Goal: Task Accomplishment & Management: Manage account settings

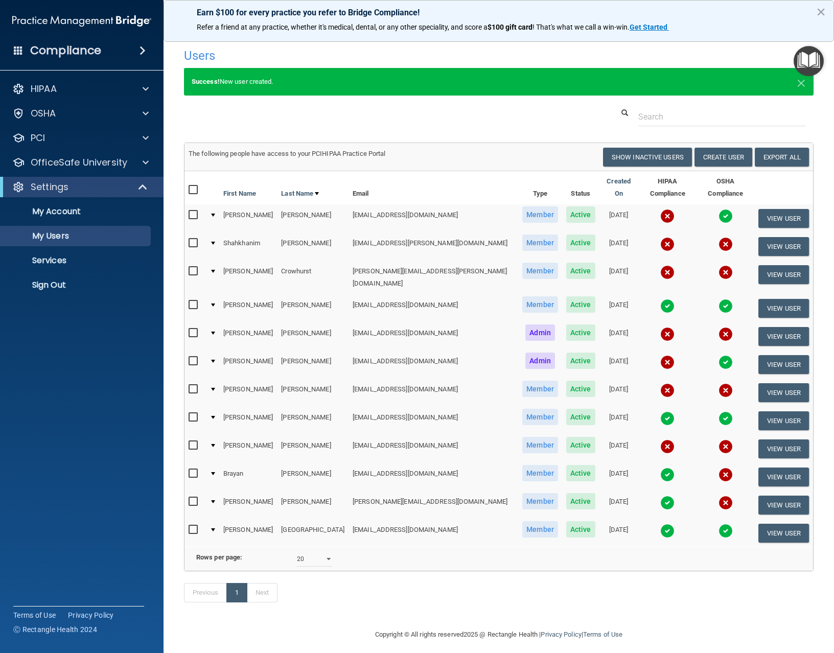
select select "20"
click at [123, 287] on p "Sign Out" at bounding box center [77, 285] width 140 height 10
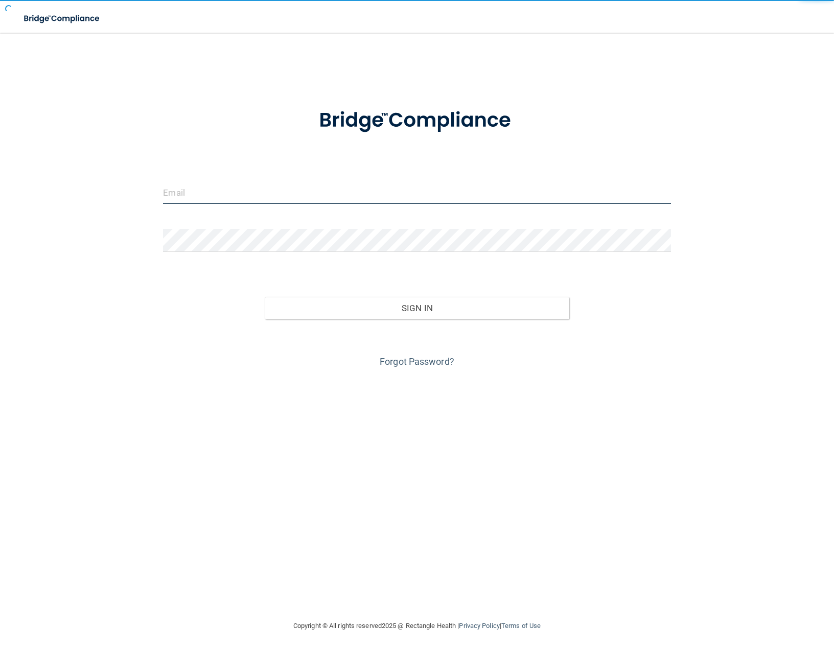
type input "[EMAIL_ADDRESS][DOMAIN_NAME]"
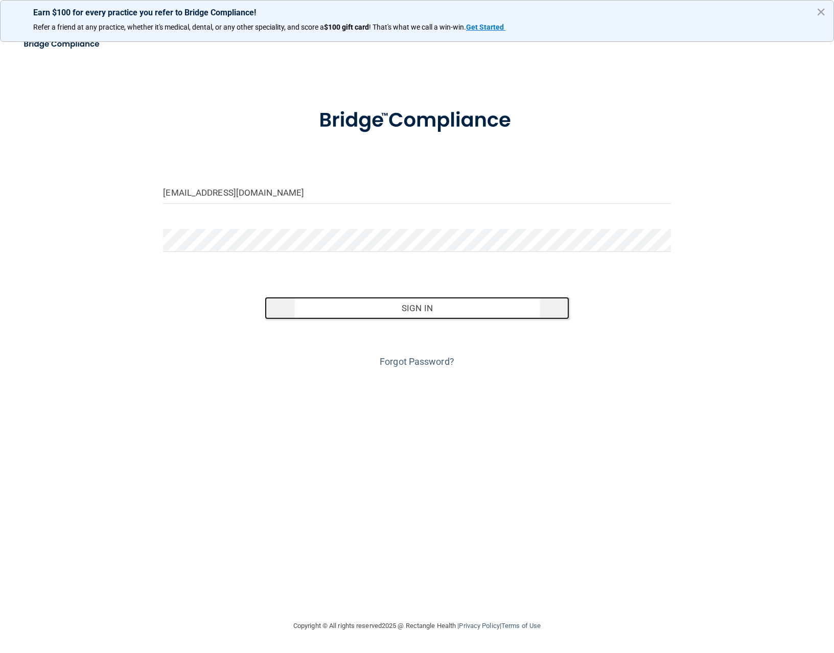
click at [345, 301] on button "Sign In" at bounding box center [417, 308] width 305 height 22
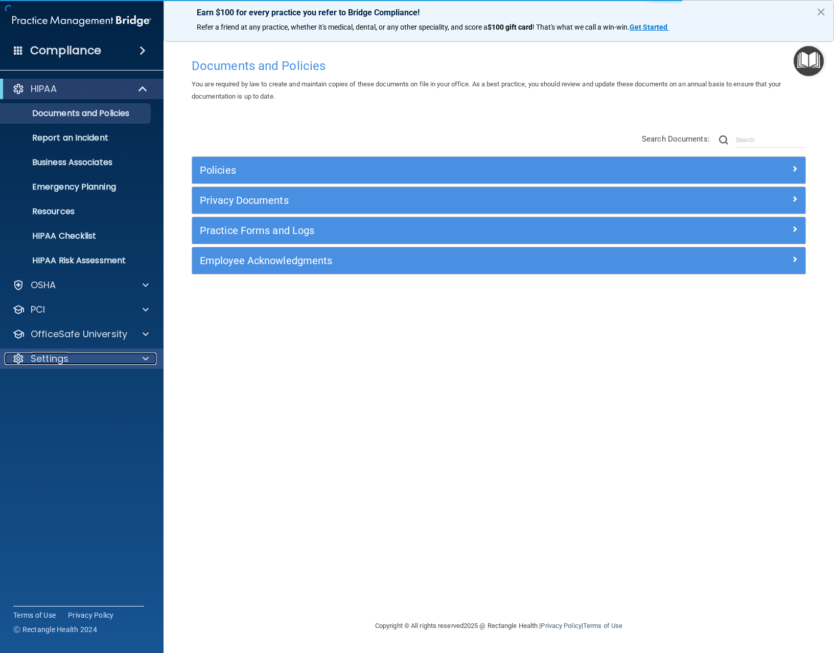
click at [106, 364] on div "Settings" at bounding box center [68, 359] width 127 height 12
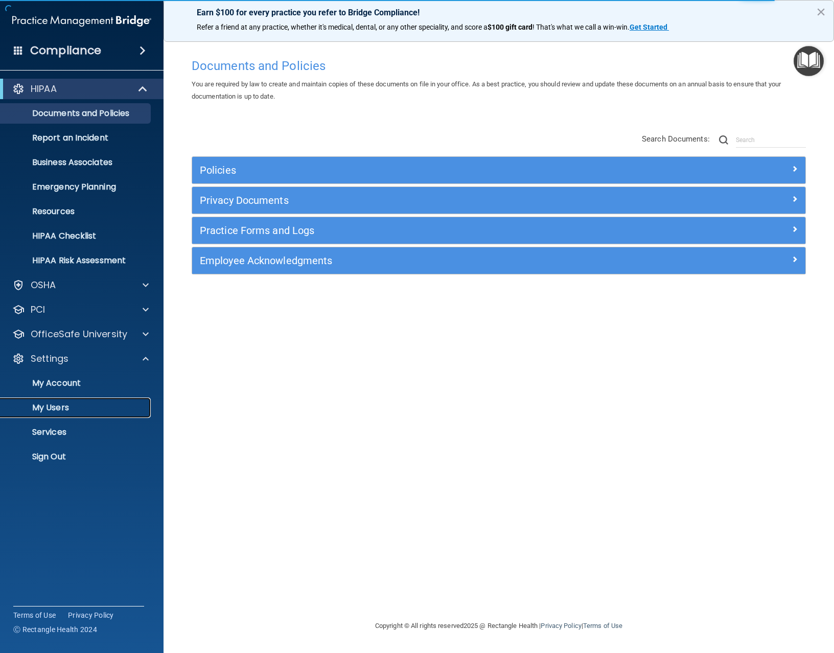
click at [82, 409] on p "My Users" at bounding box center [77, 408] width 140 height 10
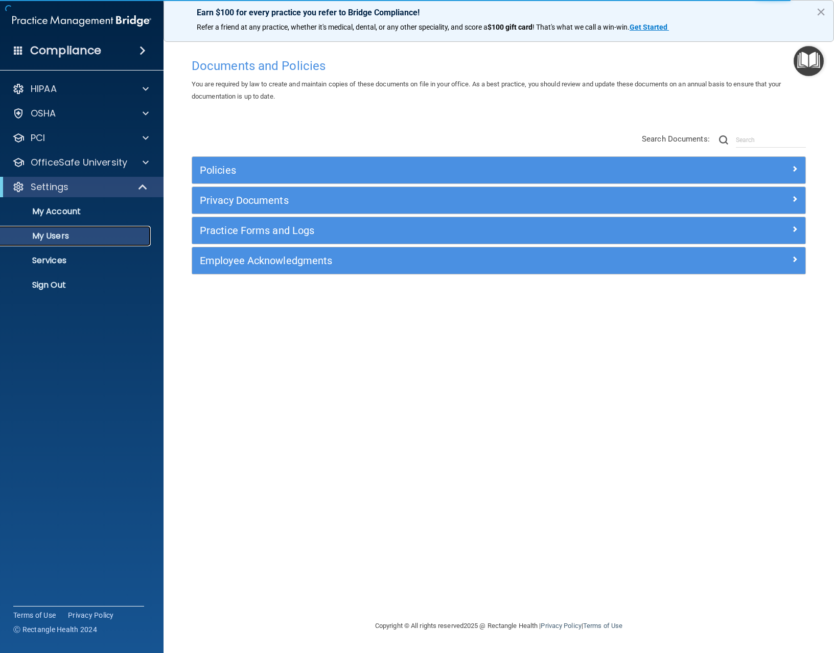
select select "20"
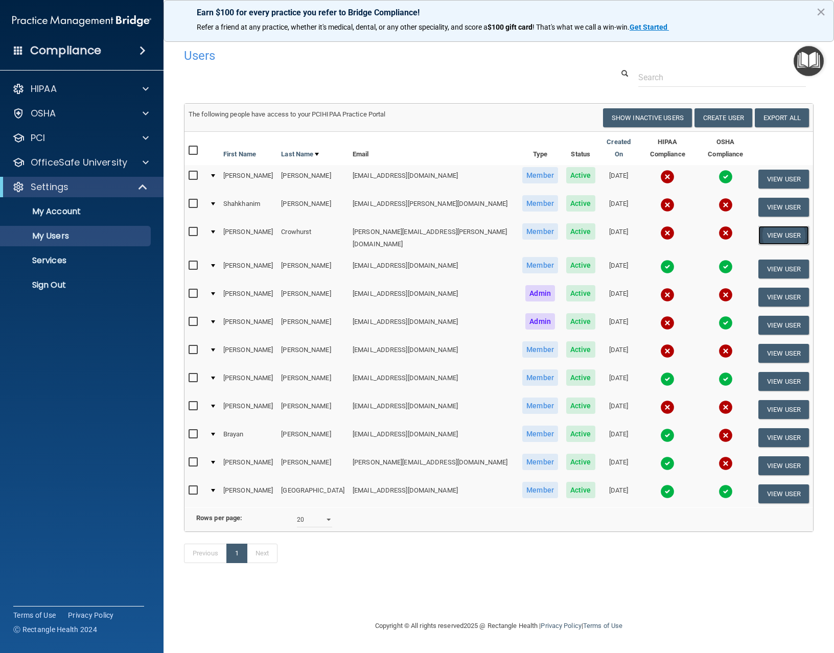
click at [794, 229] on button "View User" at bounding box center [783, 235] width 51 height 19
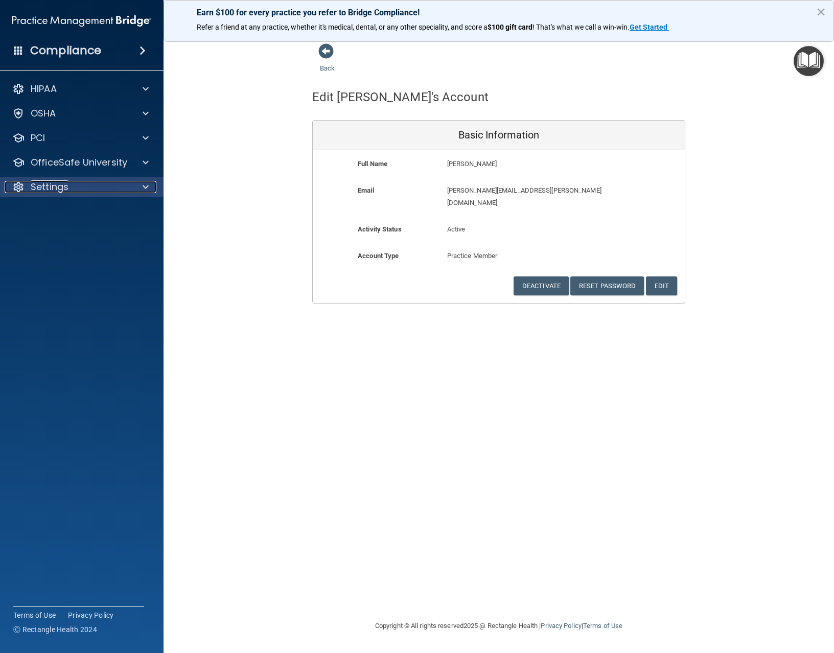
click at [84, 184] on div "Settings" at bounding box center [68, 187] width 127 height 12
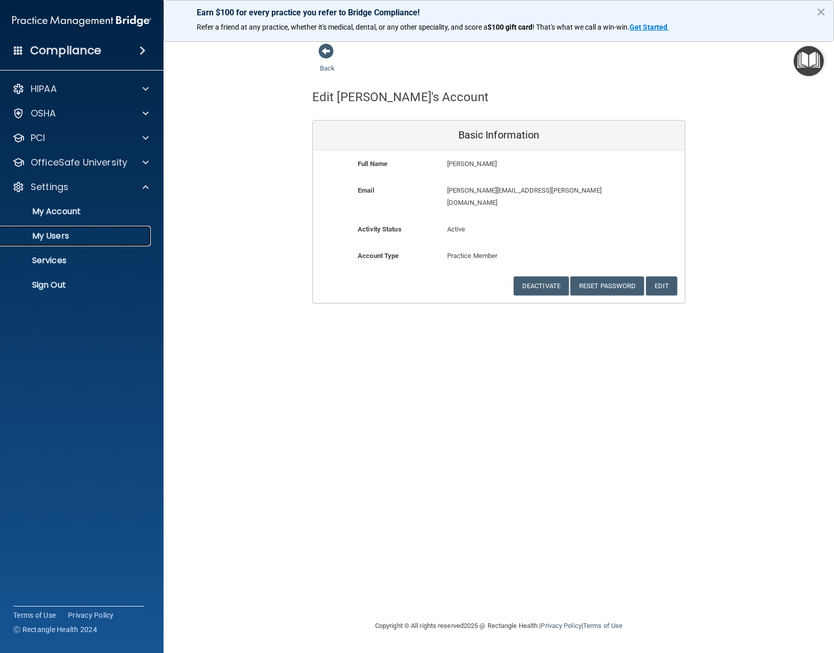
click at [95, 236] on p "My Users" at bounding box center [77, 236] width 140 height 10
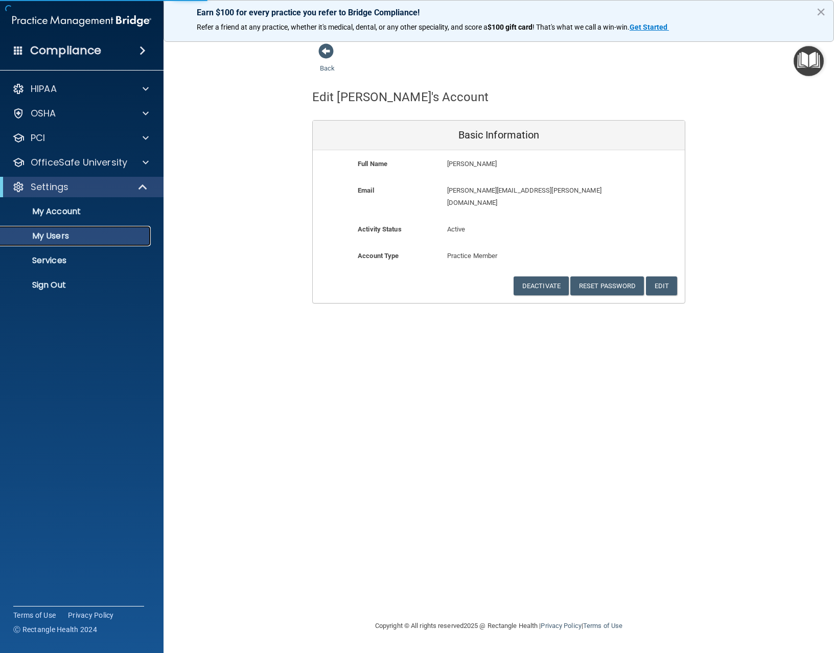
select select "20"
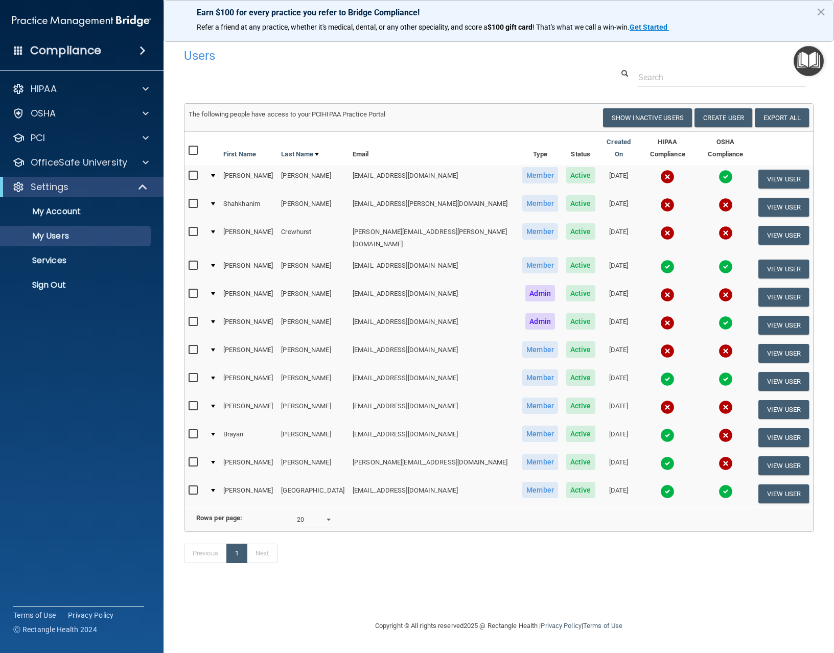
click at [198, 228] on input "checkbox" at bounding box center [195, 232] width 12 height 8
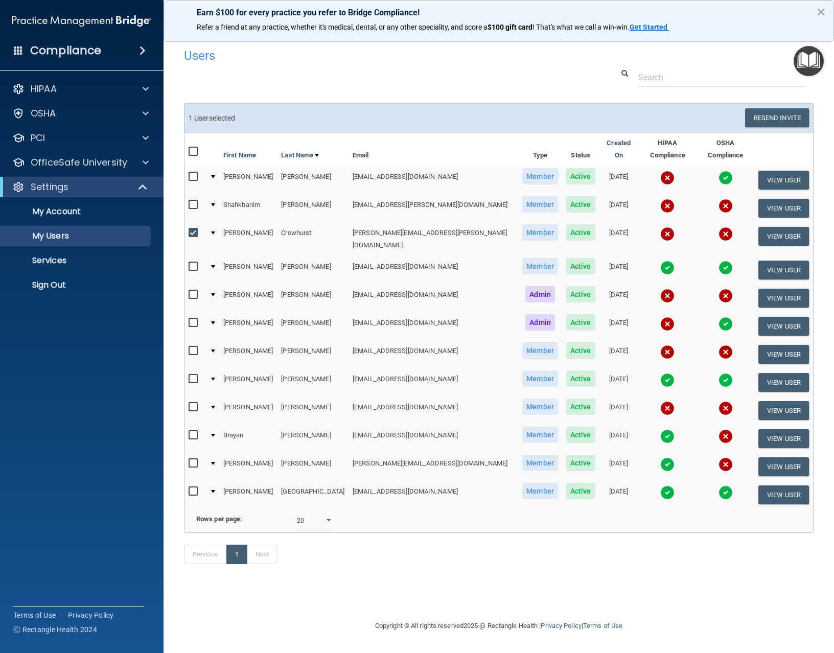
click at [198, 229] on input "checkbox" at bounding box center [195, 233] width 12 height 8
checkbox input "false"
